Goal: Register for event/course

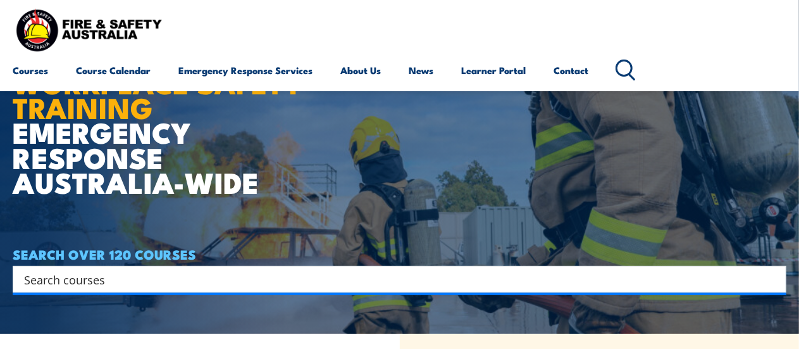
click at [796, 25] on html "Courses Course Calendar Emergency Response Services Services Overview Emergency…" at bounding box center [399, 159] width 799 height 349
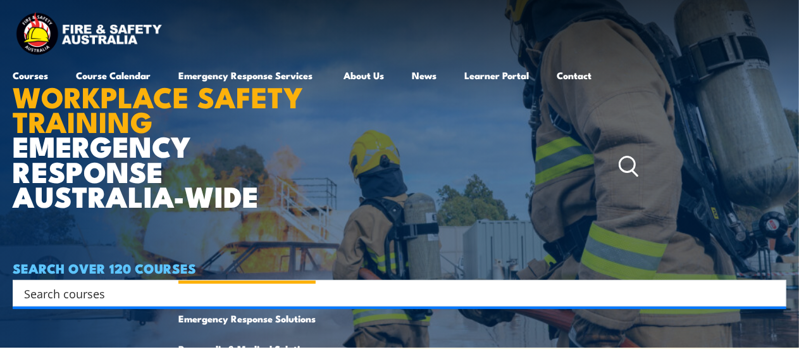
click at [233, 68] on link "Emergency Response Services" at bounding box center [246, 166] width 137 height 213
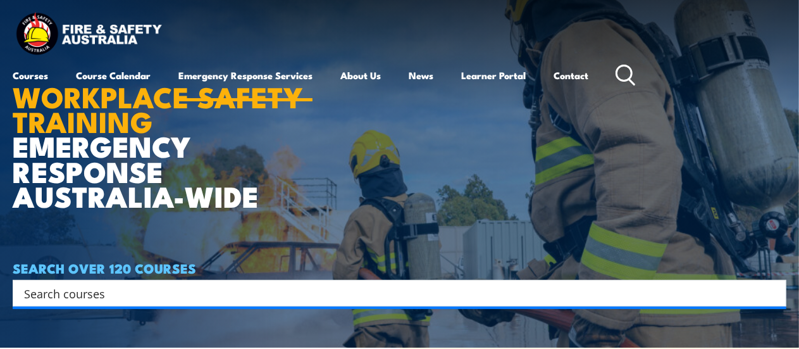
click at [235, 74] on link "Emergency Response Services" at bounding box center [245, 75] width 134 height 30
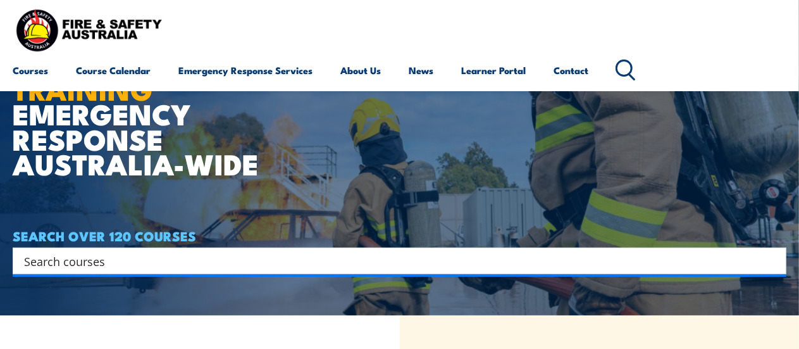
scroll to position [0, 0]
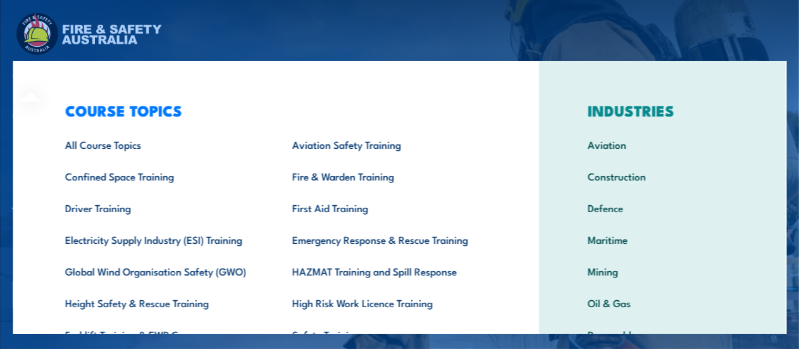
click at [35, 72] on div "COURSE TOPICS All Course Topics Aviation Safety Training Confined Space Trainin…" at bounding box center [276, 261] width 526 height 400
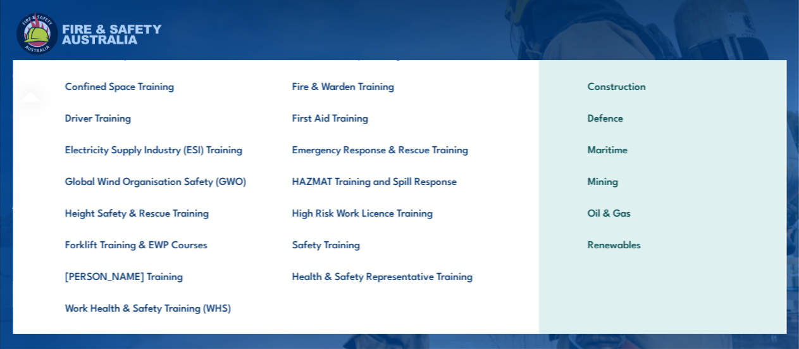
scroll to position [95, 0]
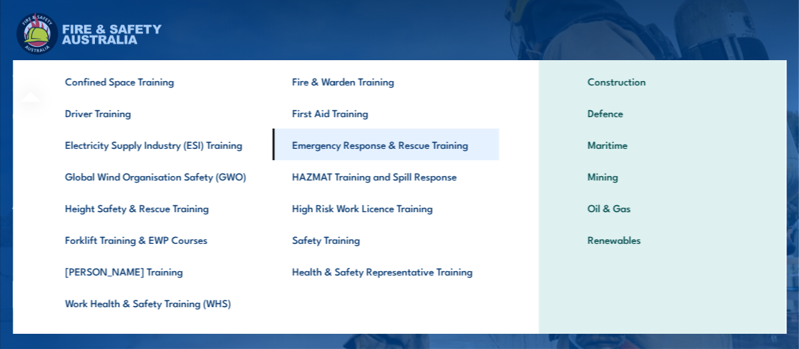
click at [404, 141] on link "Emergency Response & Rescue Training" at bounding box center [386, 144] width 227 height 32
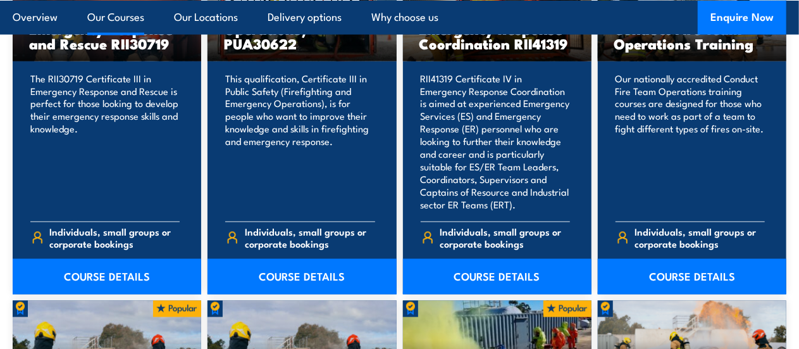
scroll to position [1102, 0]
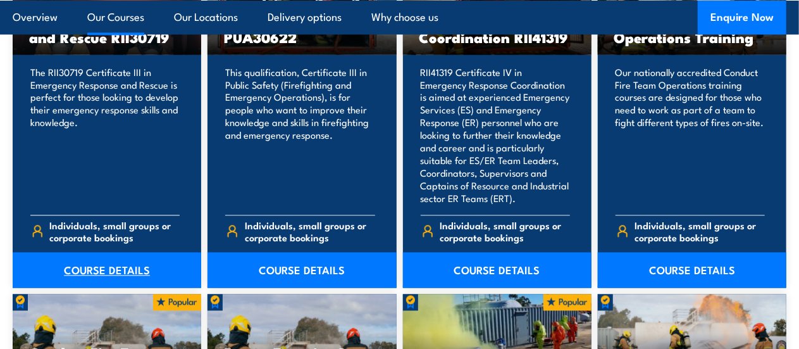
click at [121, 264] on link "COURSE DETAILS" at bounding box center [107, 269] width 189 height 35
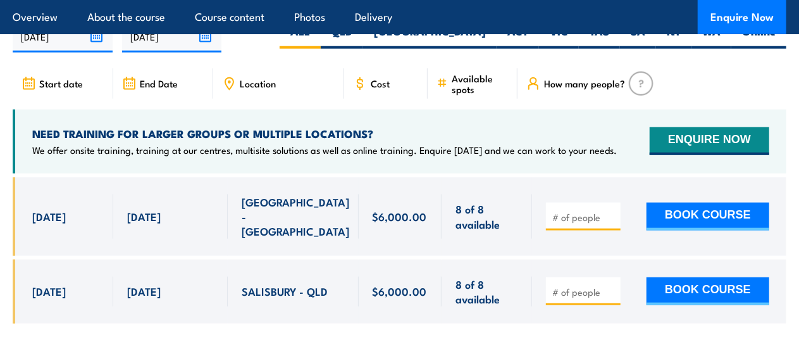
scroll to position [2994, 0]
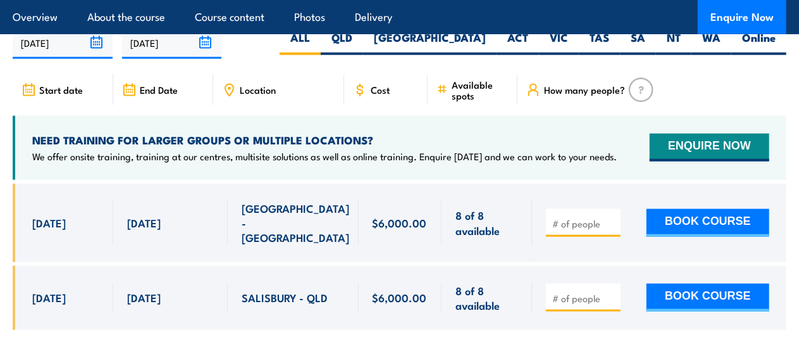
click at [797, 165] on section "UPCOMING SCHEDULE FOR - "Certificate III in Emergency Response and Rescue" 20/0…" at bounding box center [399, 170] width 799 height 357
click at [793, 94] on section "UPCOMING SCHEDULE FOR - "Certificate III in Emergency Response and Rescue" 20/0…" at bounding box center [399, 170] width 799 height 357
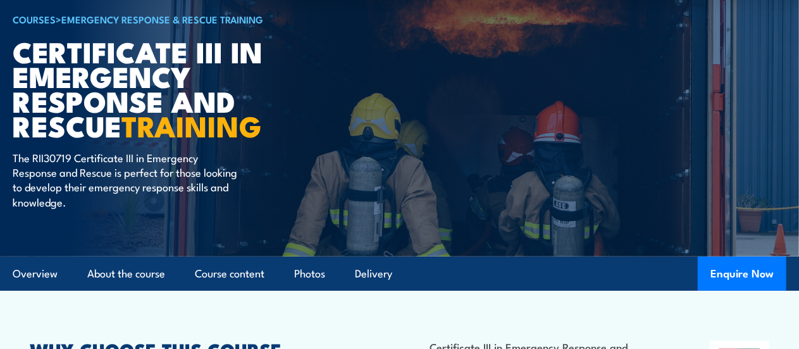
scroll to position [0, 0]
